Goal: Task Accomplishment & Management: Use online tool/utility

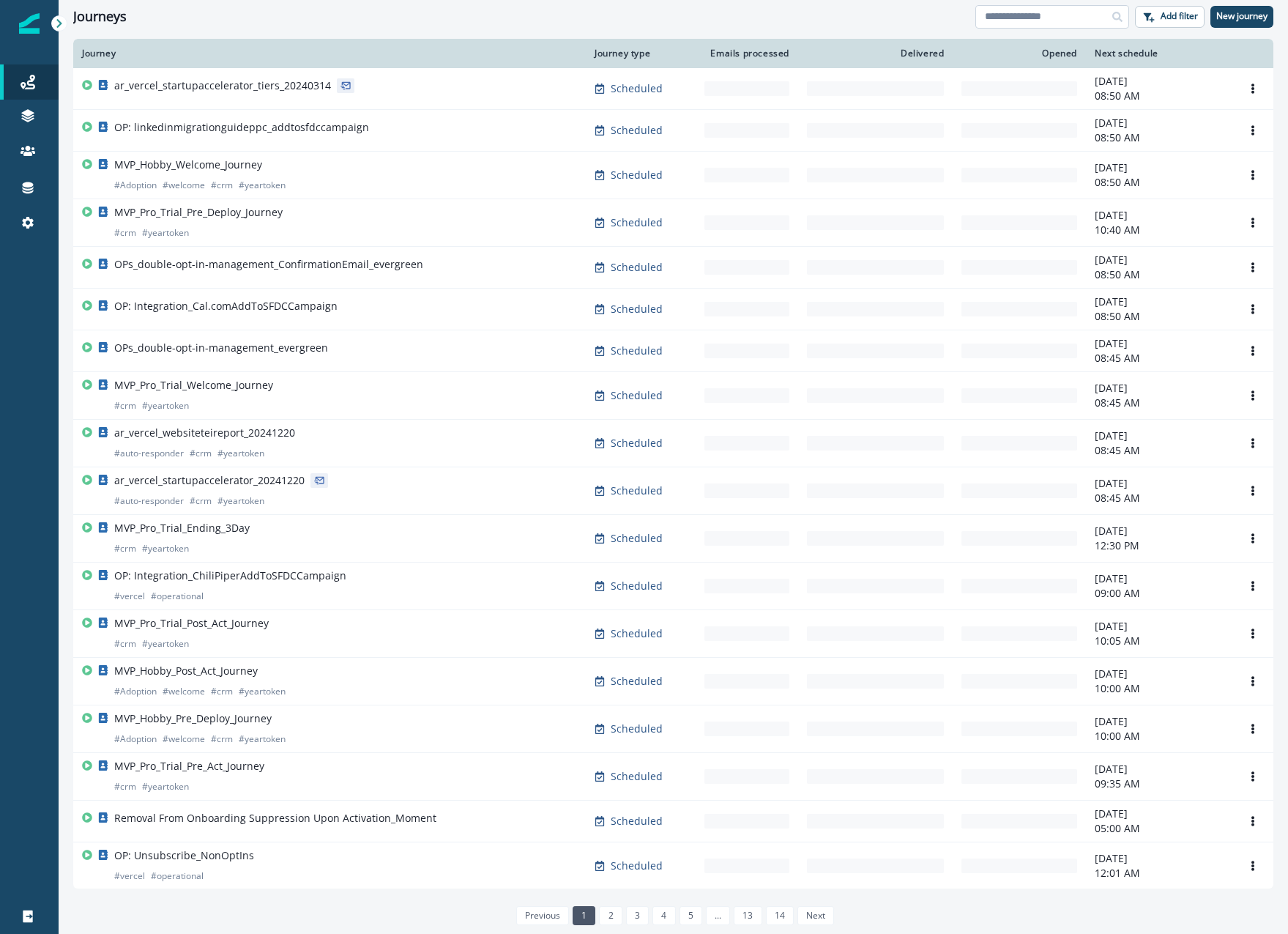
click at [1016, 19] on input at bounding box center [1052, 16] width 154 height 23
type input "*******"
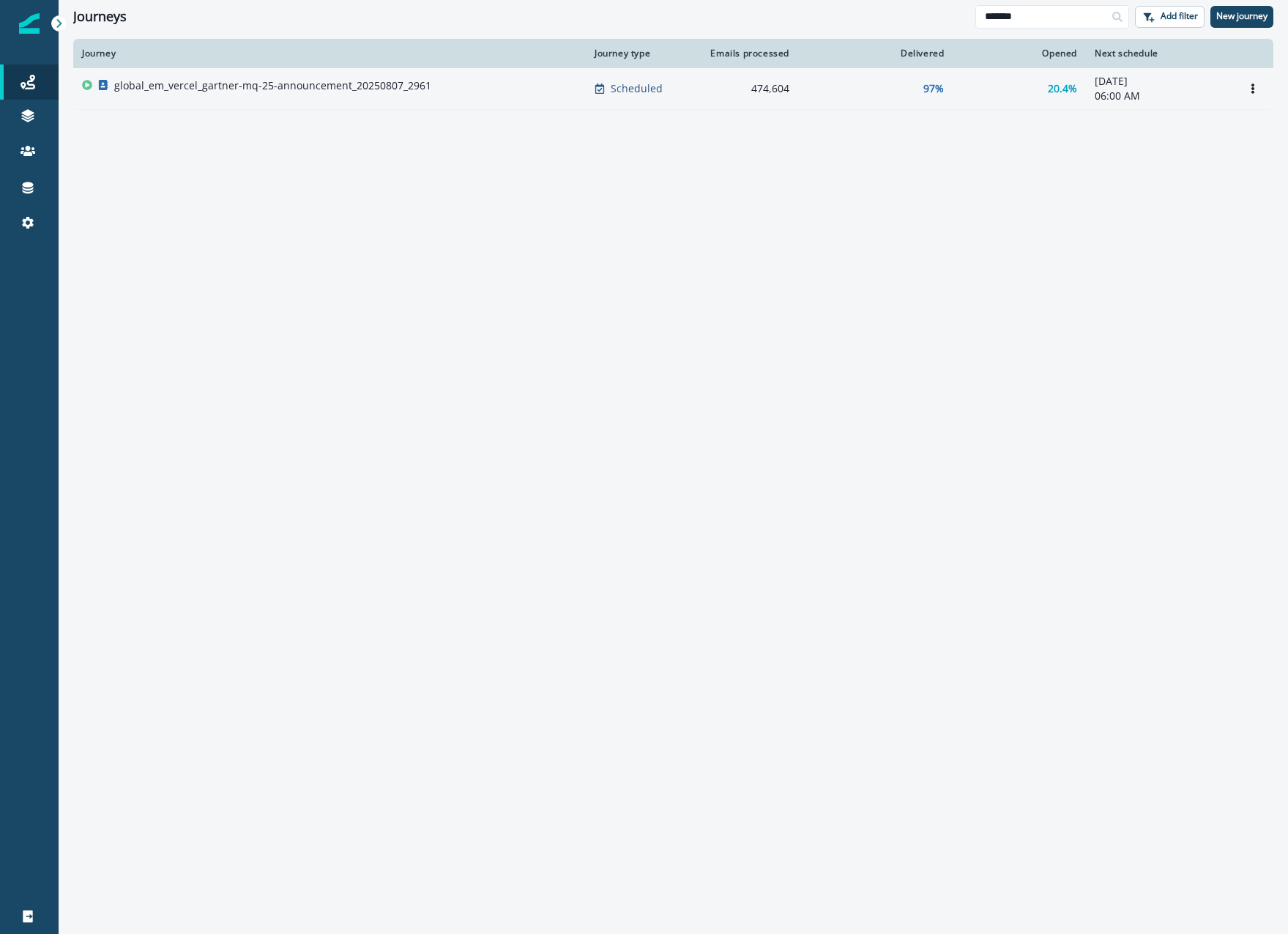
click at [394, 95] on div "global_em_vercel_gartner-mq-25-announcement_20250807_2961" at bounding box center [272, 89] width 317 height 21
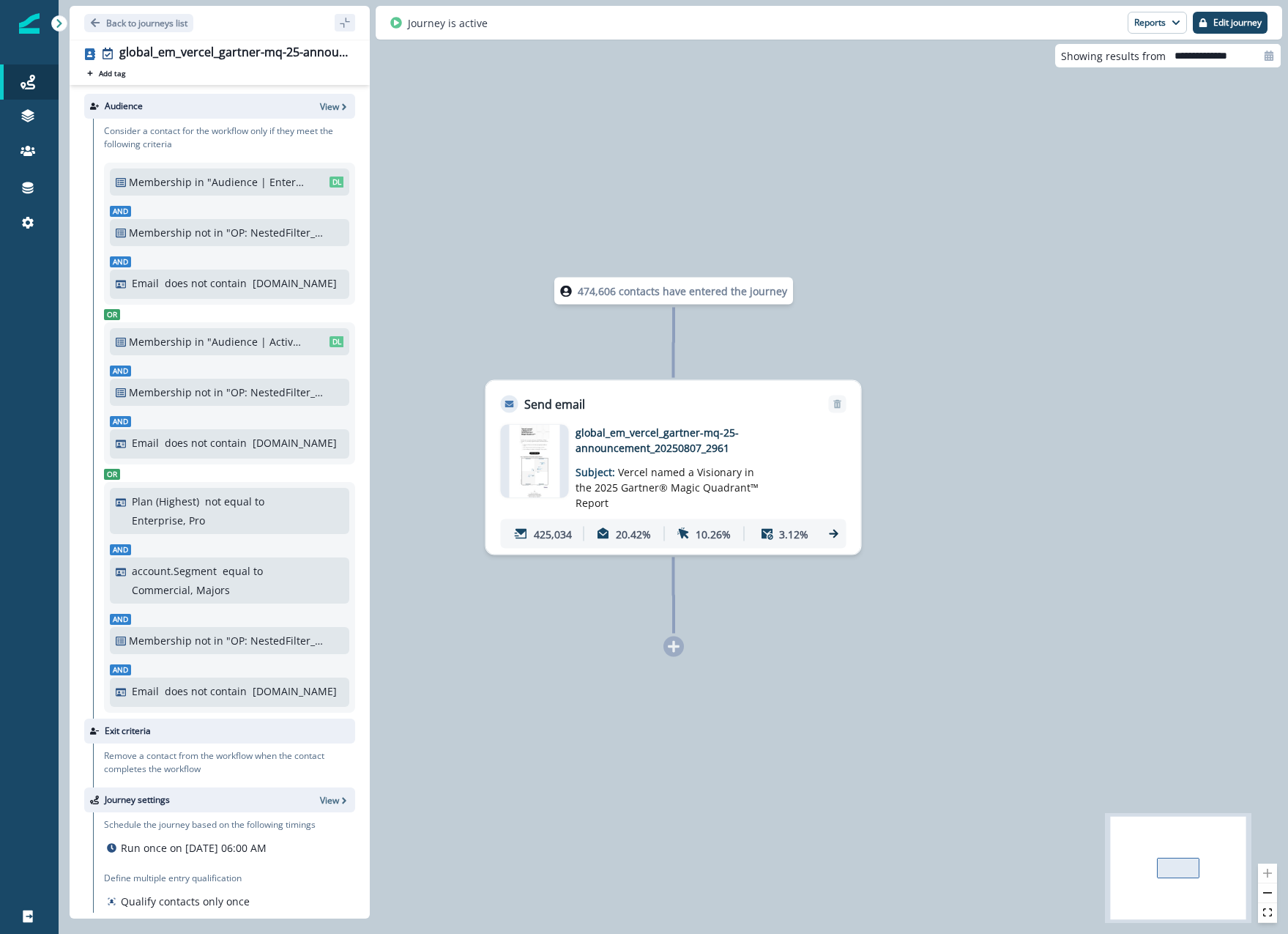
click at [1148, 34] on div "Journey is active Reports Email Report Journey Member Report Edit journey" at bounding box center [828, 22] width 906 height 34
click at [1149, 28] on button "Reports" at bounding box center [1157, 23] width 59 height 22
click at [1111, 53] on p "Email Report" at bounding box center [1079, 59] width 71 height 17
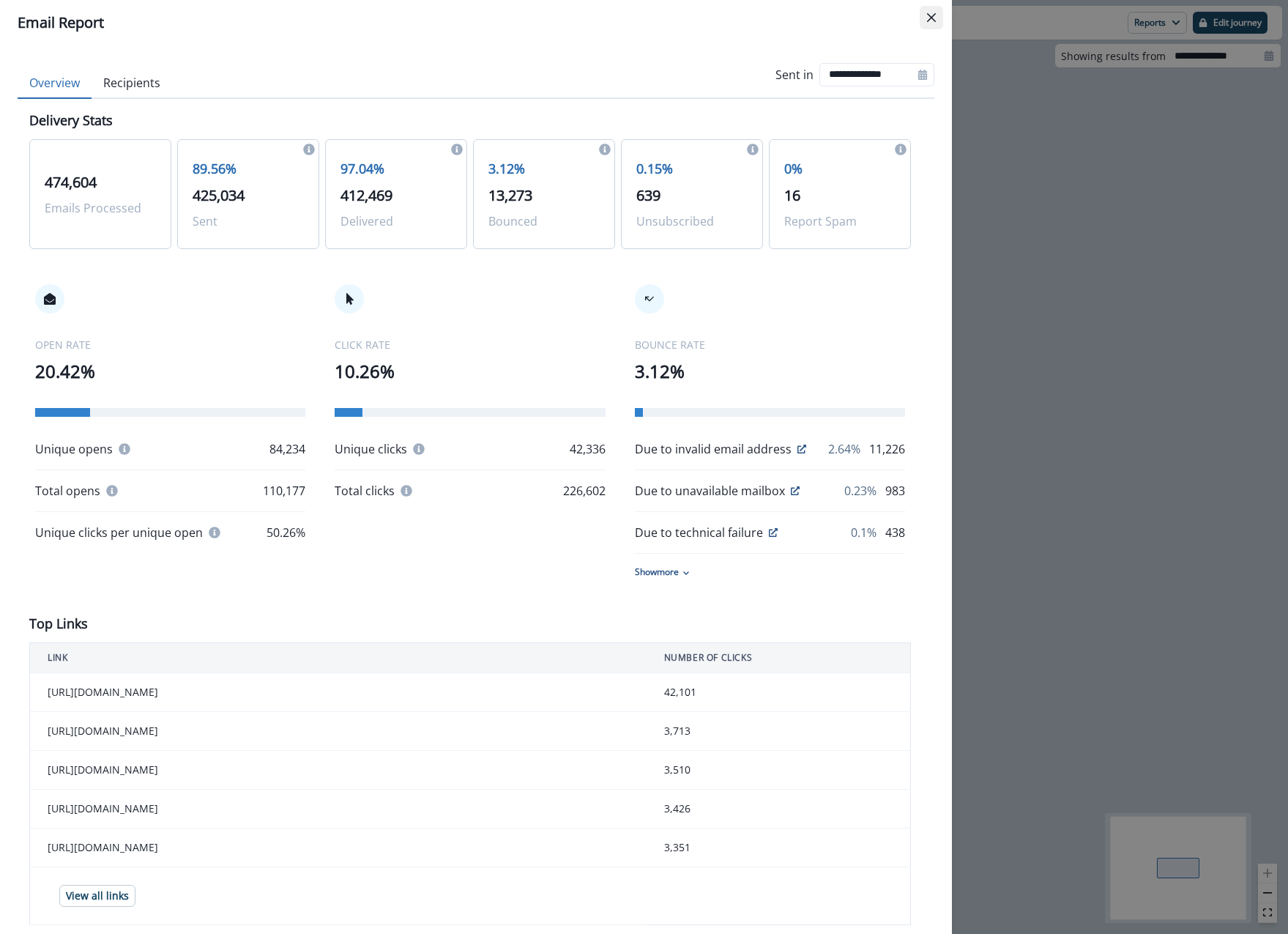
click at [935, 16] on icon "Close" at bounding box center [931, 17] width 9 height 9
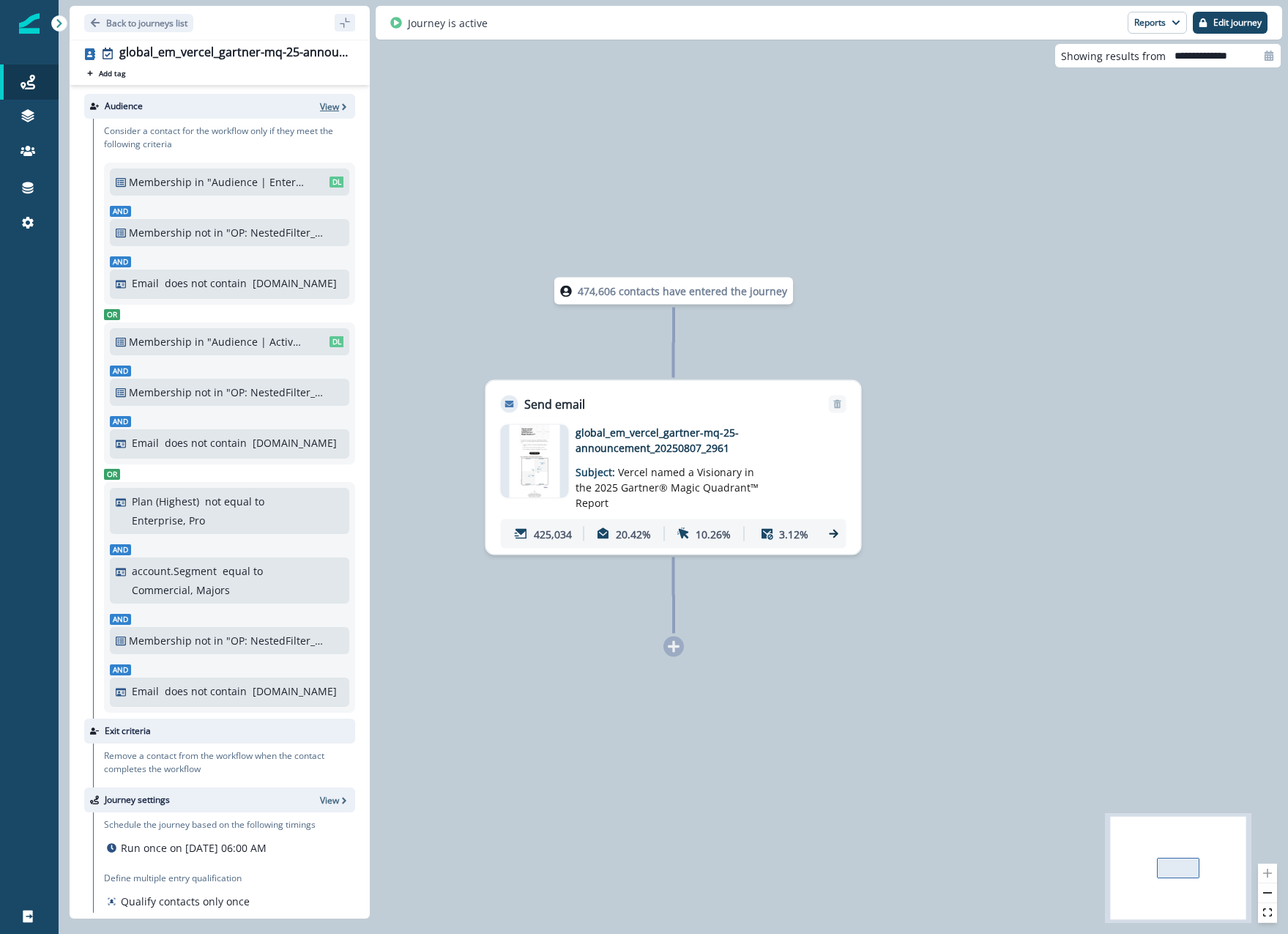
click at [322, 101] on p "View" at bounding box center [329, 107] width 19 height 12
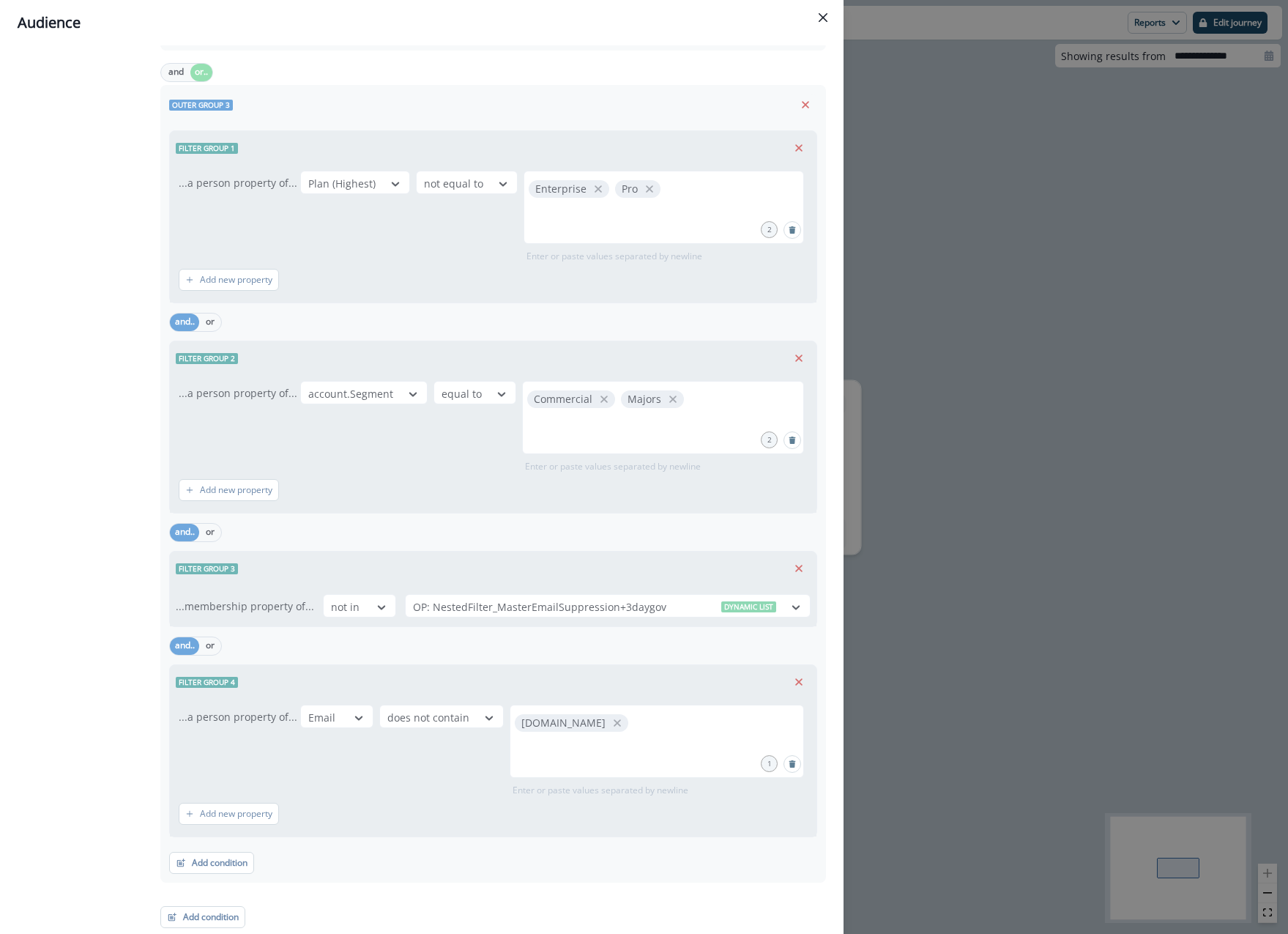
scroll to position [1044, 0]
